Goal: Navigation & Orientation: Find specific page/section

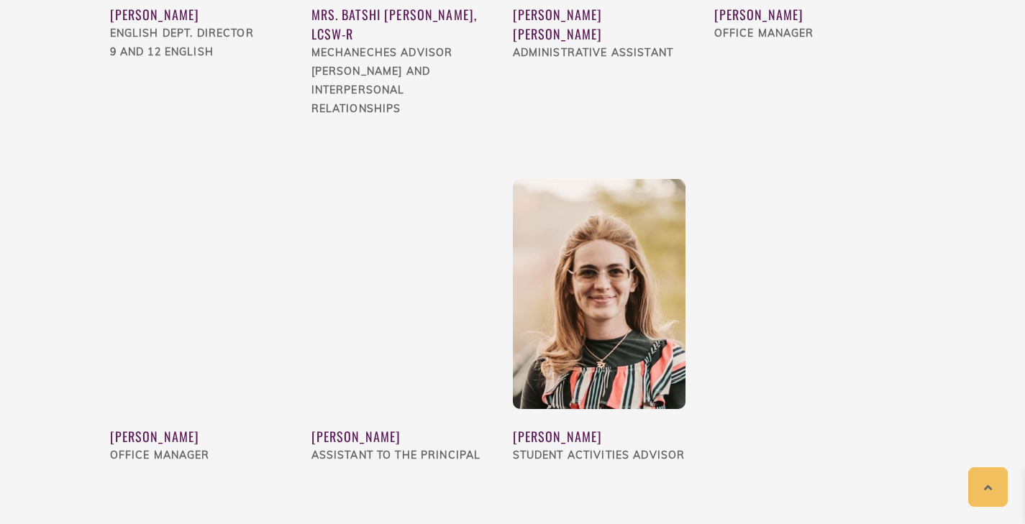
scroll to position [1751, 0]
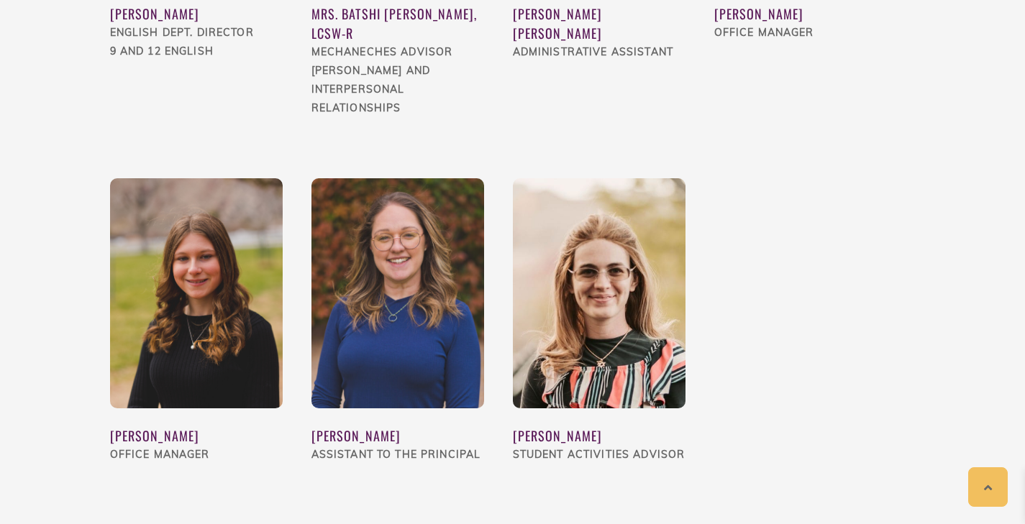
click at [603, 300] on img at bounding box center [599, 293] width 173 height 230
click at [584, 427] on div "[PERSON_NAME]" at bounding box center [599, 436] width 173 height 19
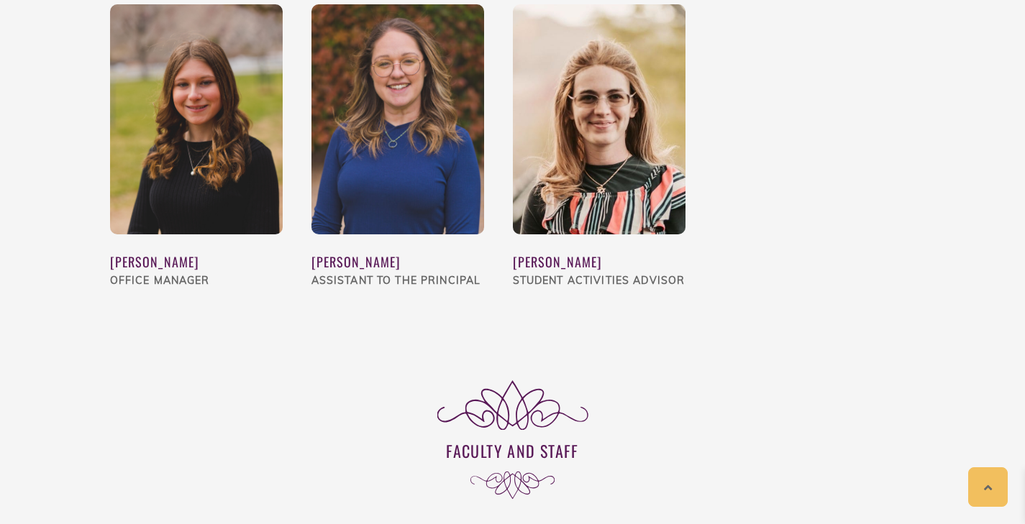
scroll to position [1924, 0]
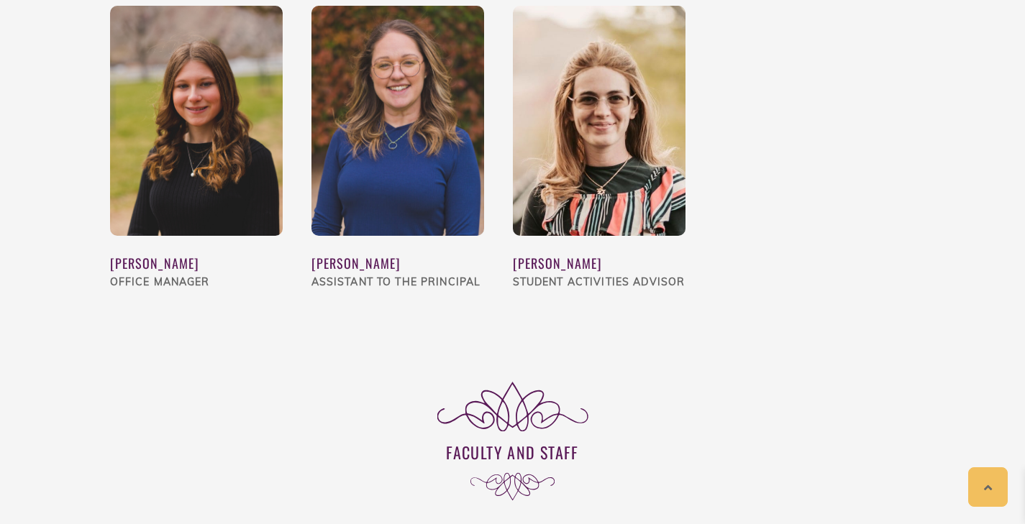
click at [541, 236] on div "[PERSON_NAME] Student Activities Advisor" at bounding box center [599, 273] width 173 height 74
click at [617, 132] on img at bounding box center [599, 121] width 173 height 230
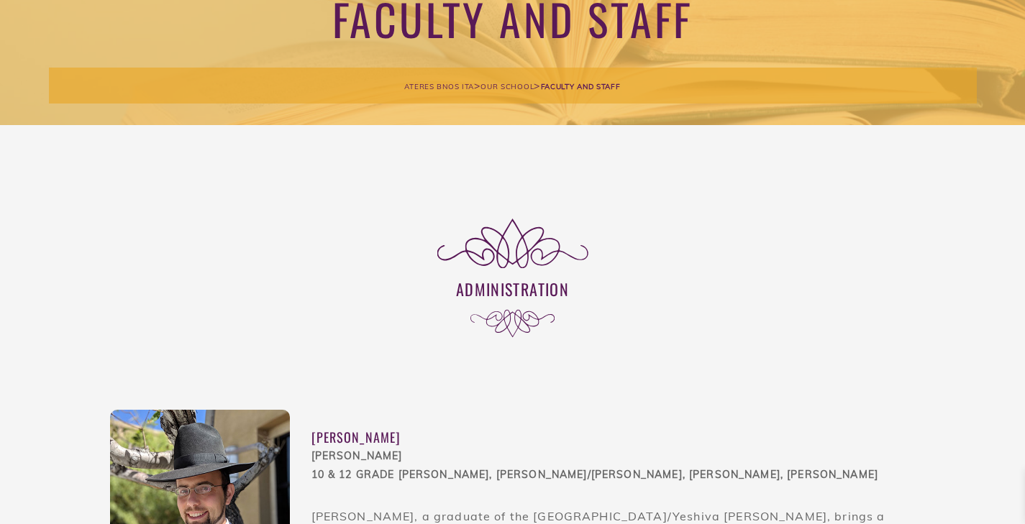
scroll to position [0, 0]
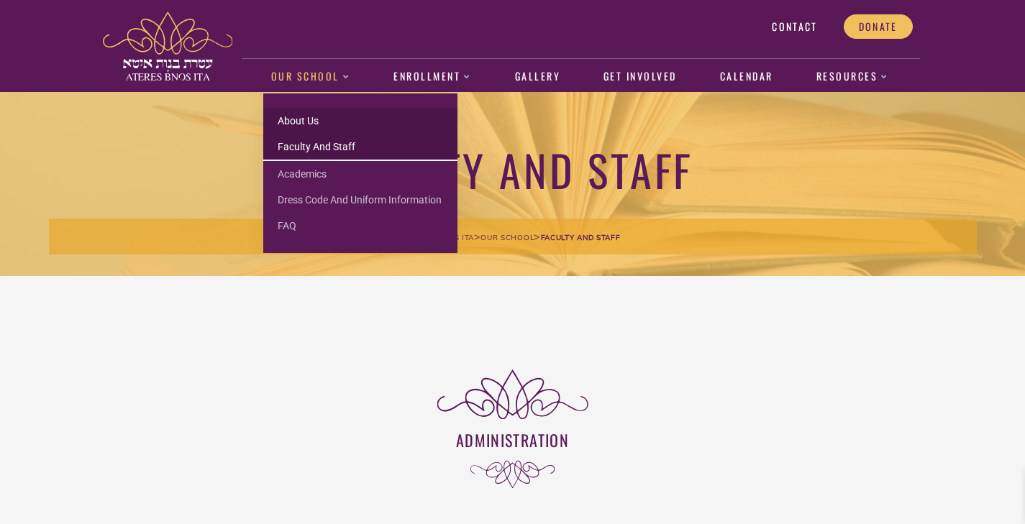
click at [299, 117] on link "About us" at bounding box center [360, 121] width 194 height 26
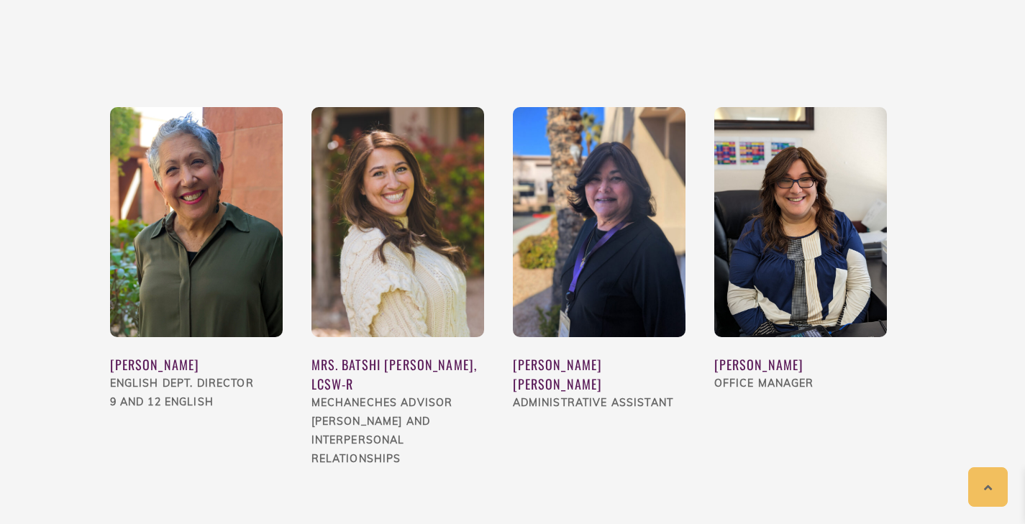
scroll to position [1401, 0]
click at [800, 355] on div "[PERSON_NAME]" at bounding box center [800, 364] width 173 height 19
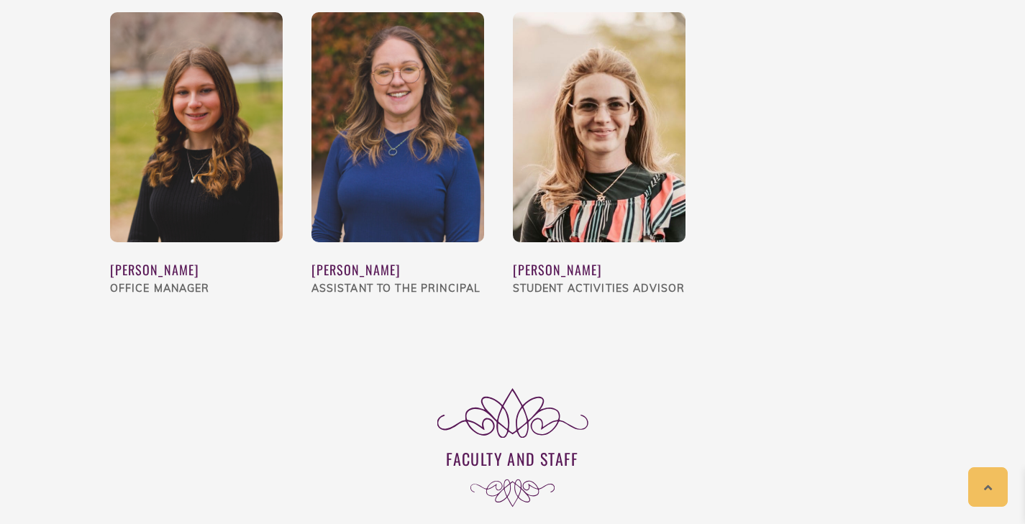
scroll to position [1919, 0]
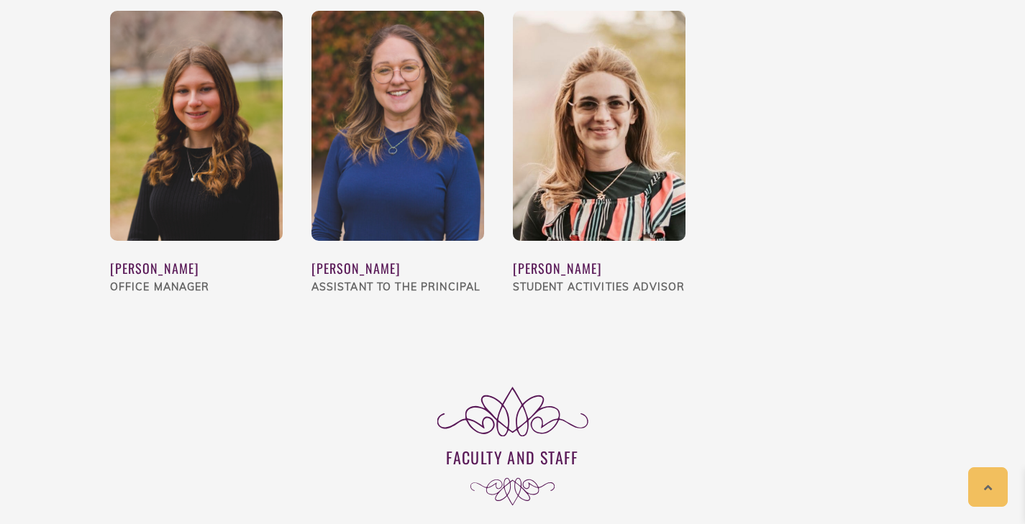
click at [586, 259] on div "[PERSON_NAME]" at bounding box center [599, 268] width 173 height 19
click at [583, 259] on div "[PERSON_NAME]" at bounding box center [599, 268] width 173 height 19
click at [578, 131] on img at bounding box center [599, 126] width 173 height 230
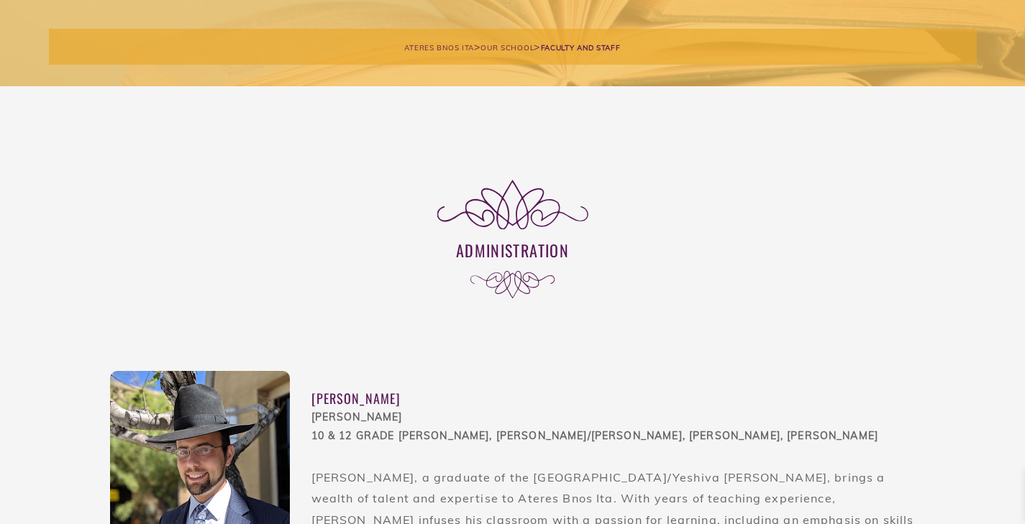
scroll to position [0, 0]
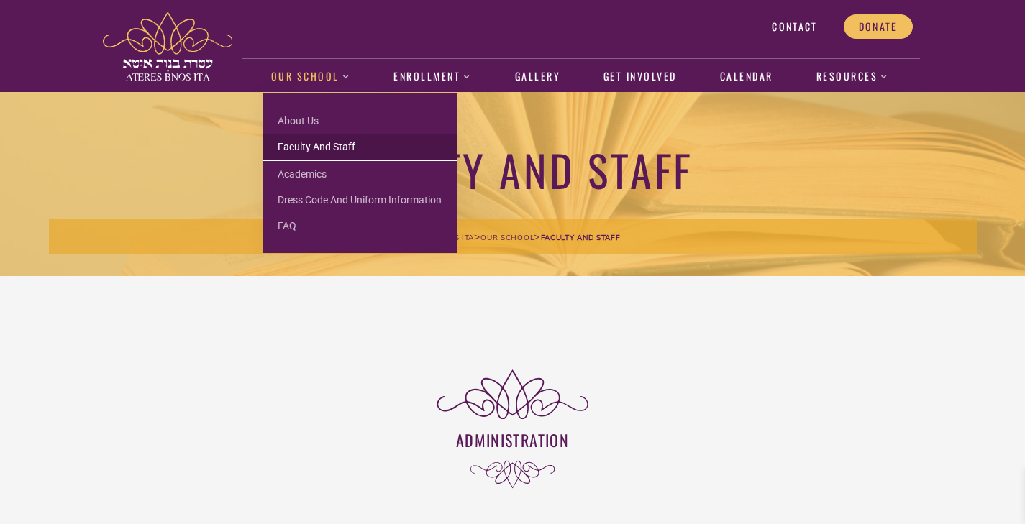
click at [198, 50] on img at bounding box center [167, 46] width 129 height 69
